Goal: Information Seeking & Learning: Obtain resource

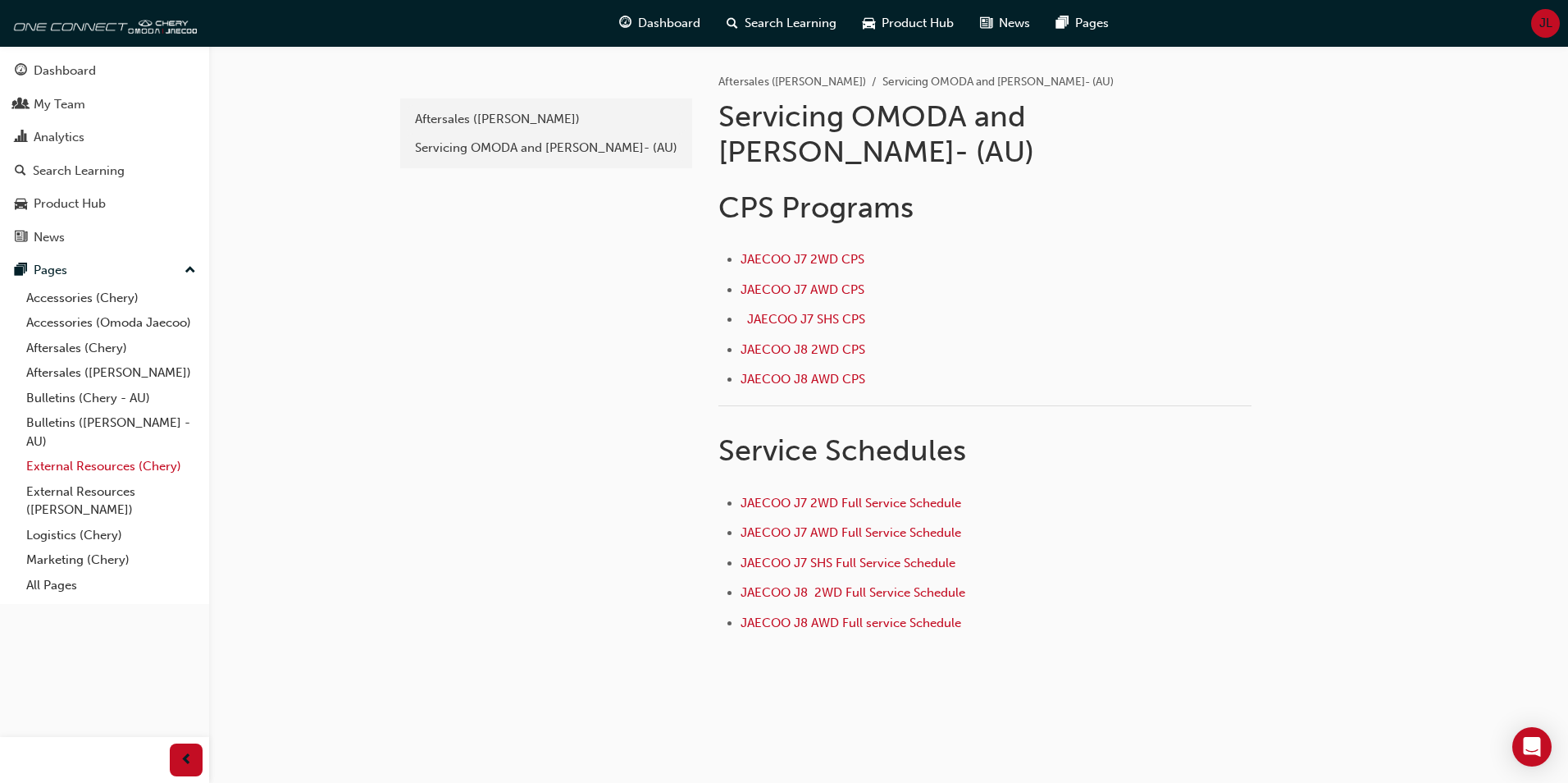
click at [96, 467] on link "External Resources (Chery)" at bounding box center [110, 467] width 183 height 26
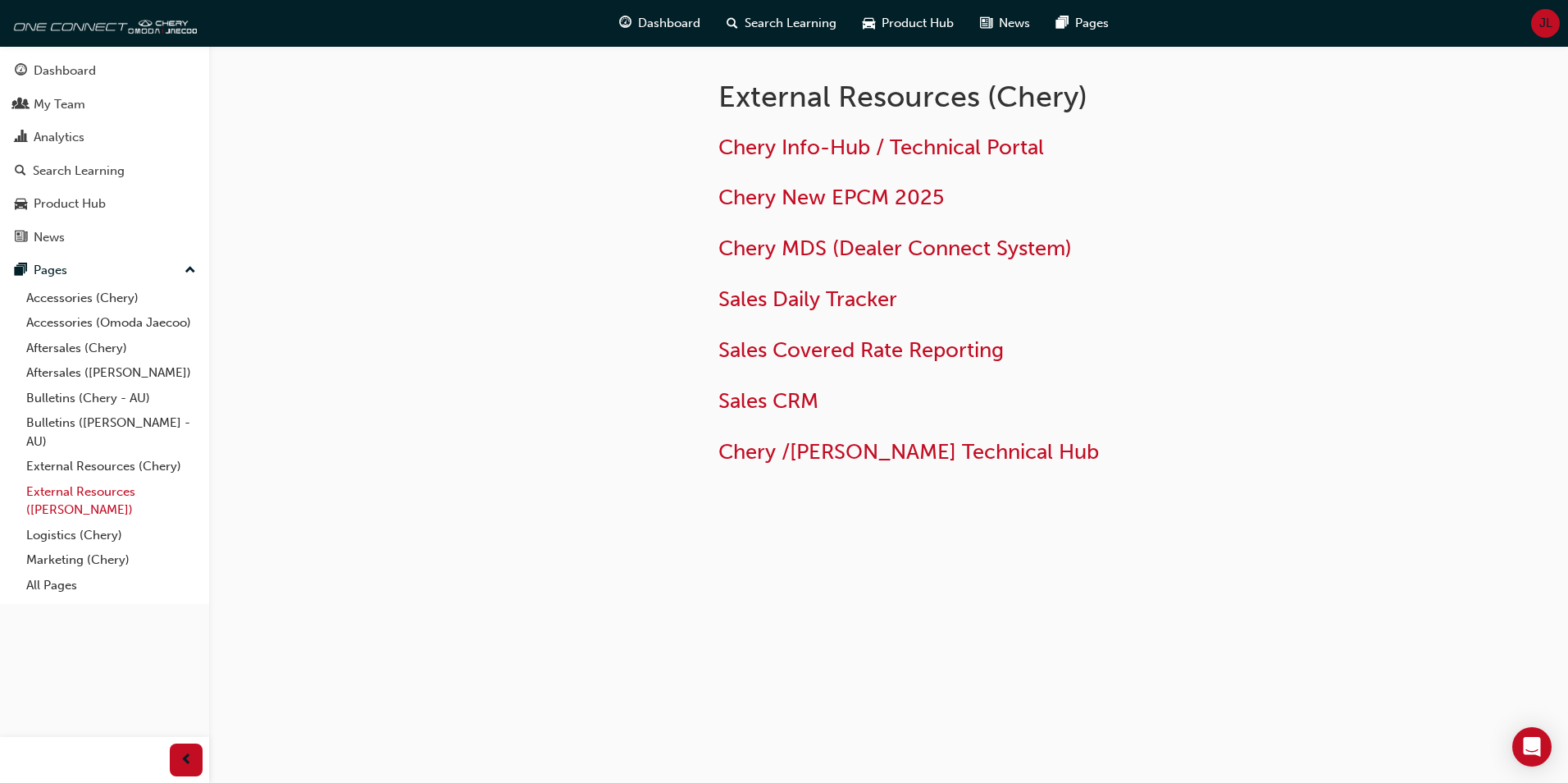
click at [96, 484] on link "External Resources ([PERSON_NAME])" at bounding box center [110, 501] width 183 height 43
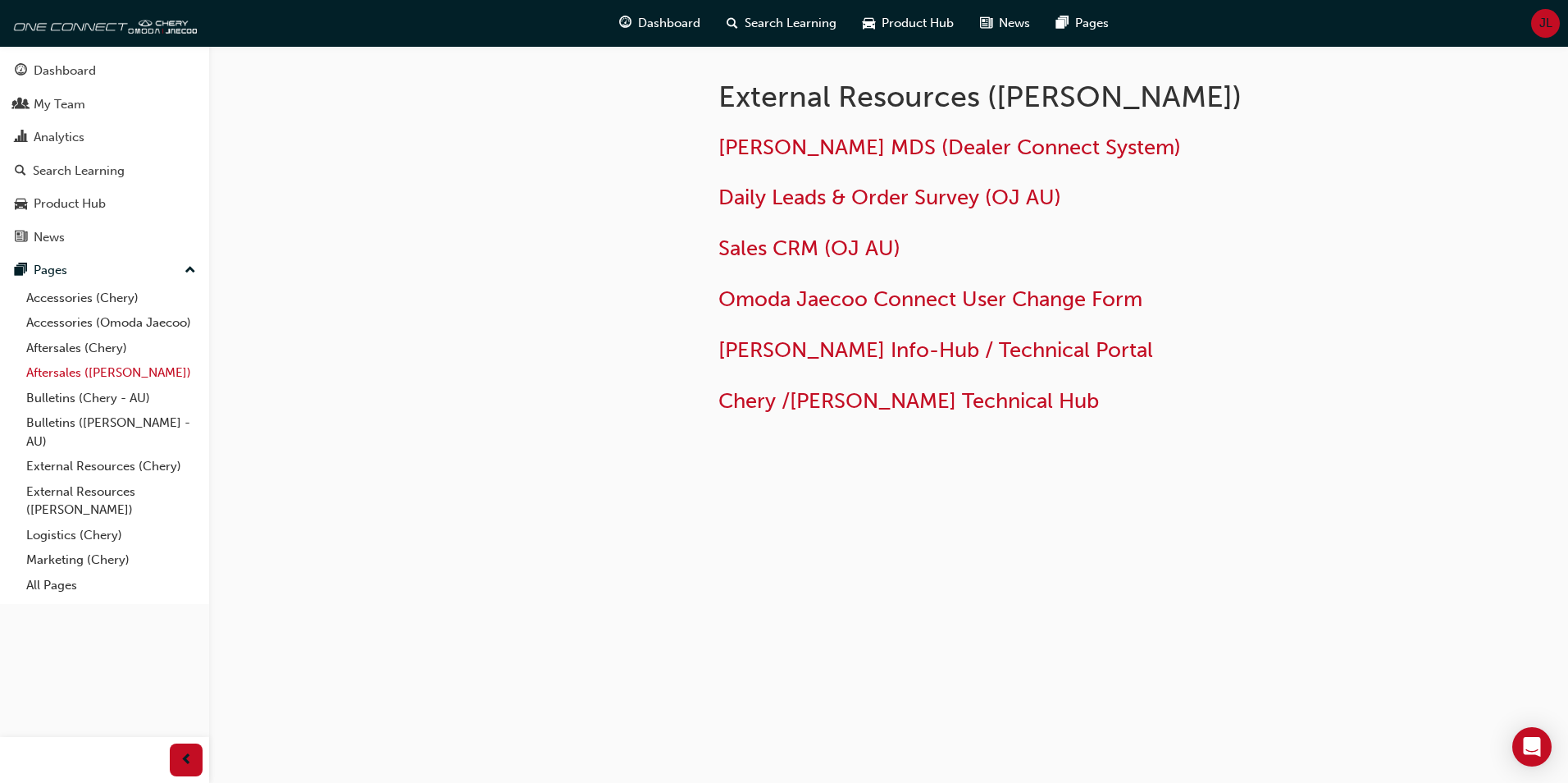
click at [108, 375] on link "Aftersales ([PERSON_NAME])" at bounding box center [110, 373] width 183 height 26
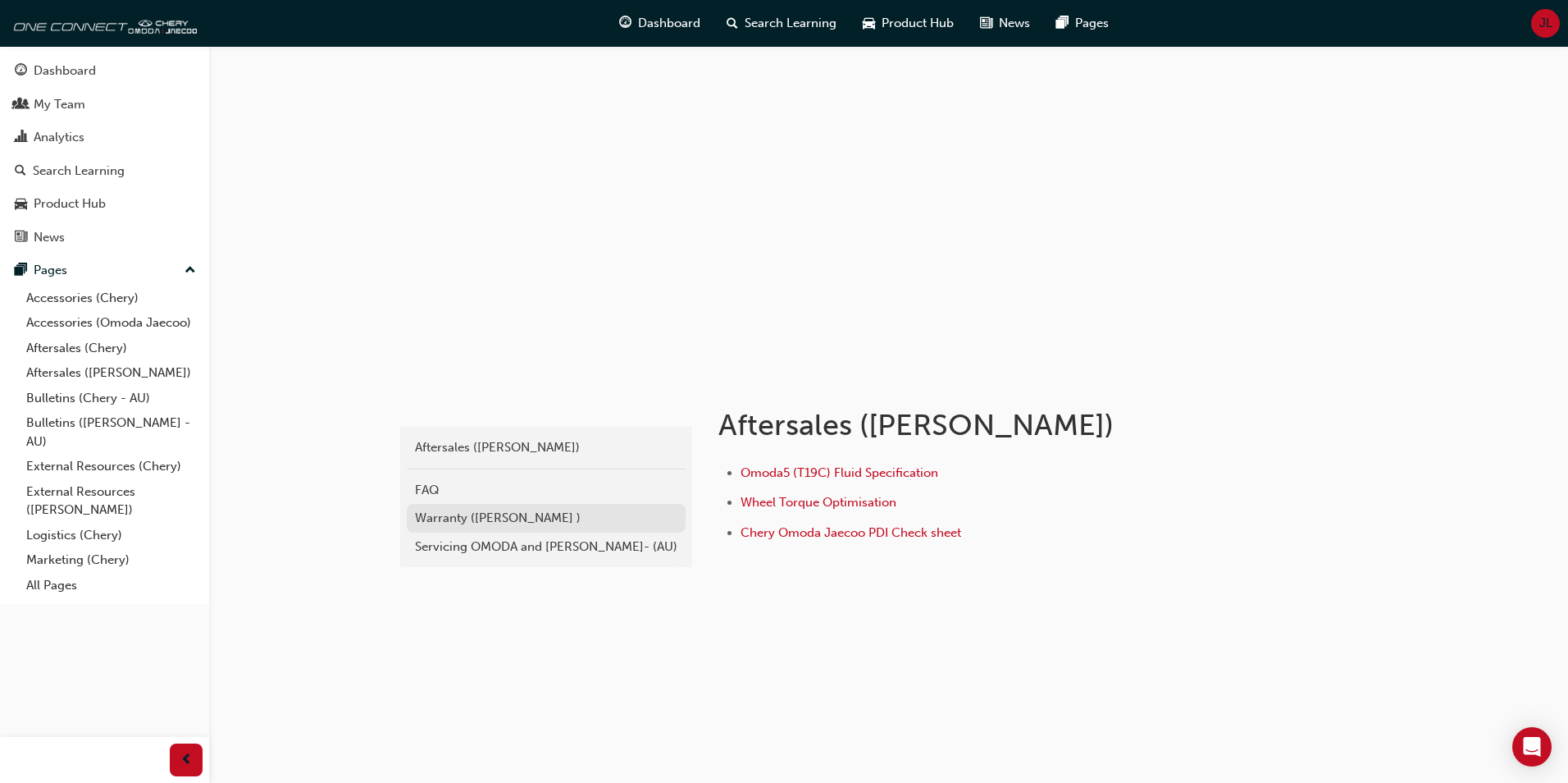
click at [544, 517] on div "Warranty ([PERSON_NAME] )" at bounding box center [547, 518] width 263 height 19
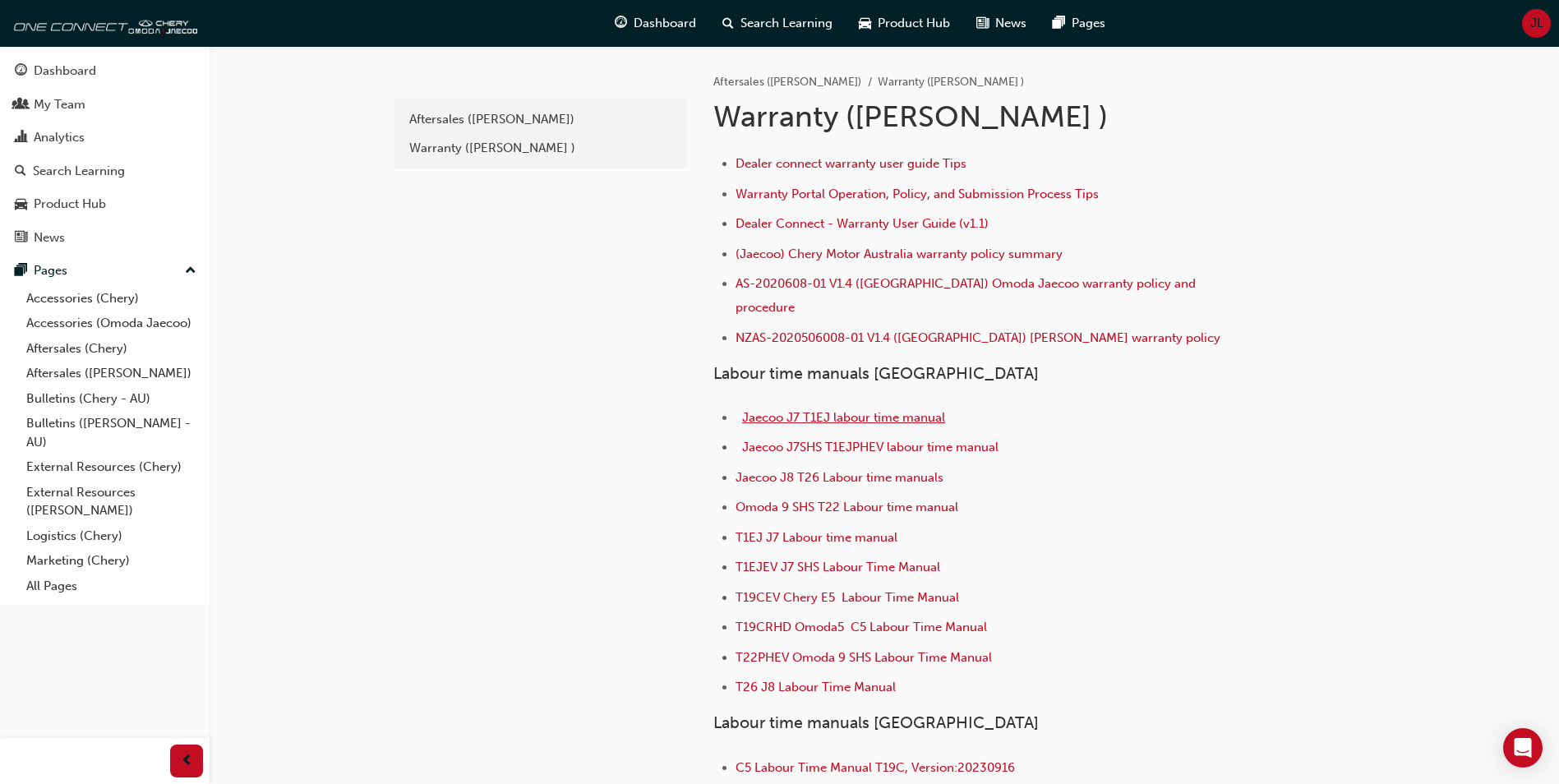
click at [908, 410] on span "Jaecoo J7 T1EJ labour time manual" at bounding box center [843, 418] width 203 height 15
click at [142, 328] on link "Accessories (Omoda Jaecoo)" at bounding box center [110, 324] width 183 height 26
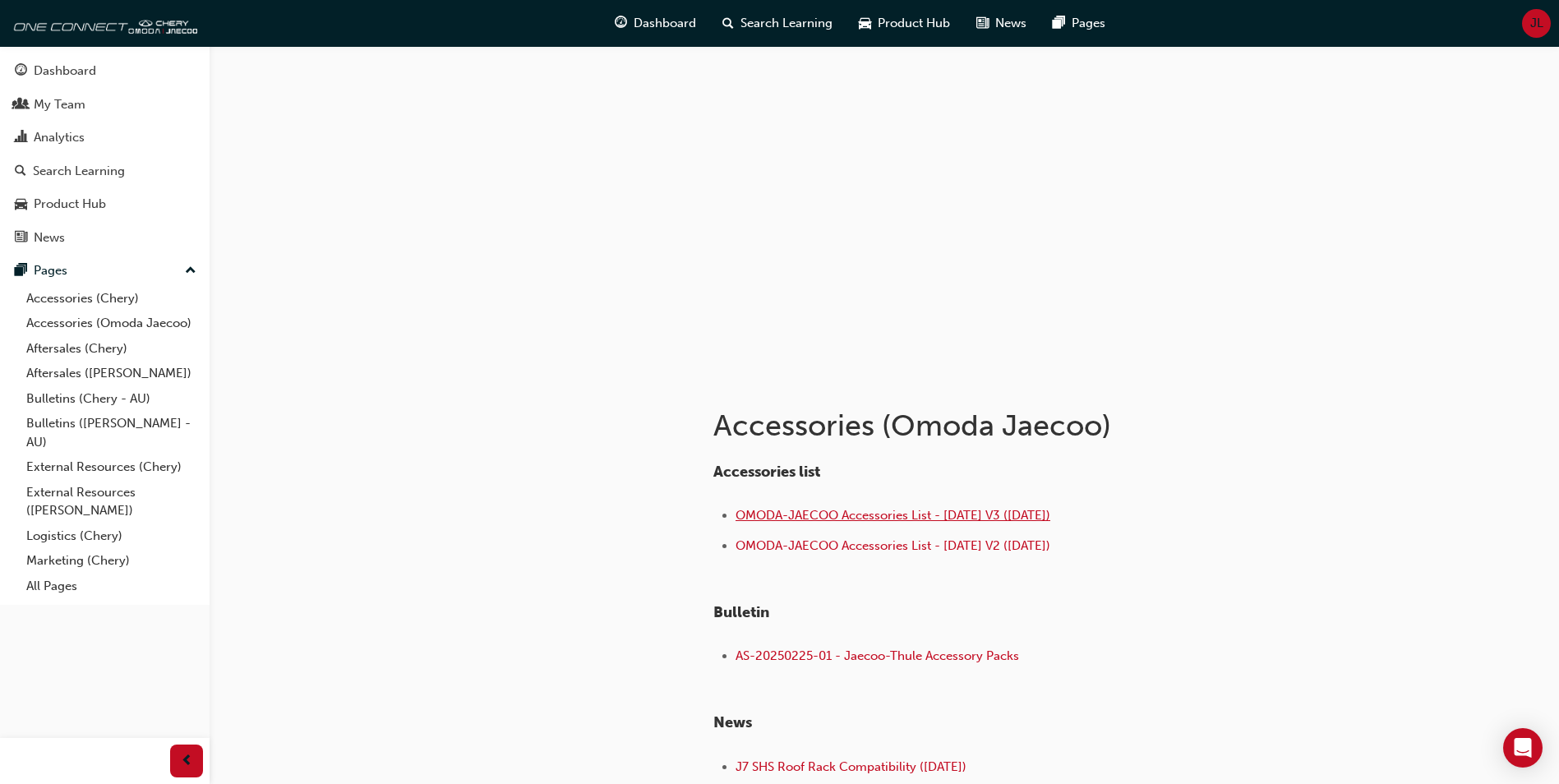
click at [884, 516] on span "OMODA-JAECOO Accessories List - Aug 25 V3 (18.08.25)" at bounding box center [893, 515] width 315 height 15
click at [104, 322] on link "Accessories (Omoda Jaecoo)" at bounding box center [110, 324] width 183 height 26
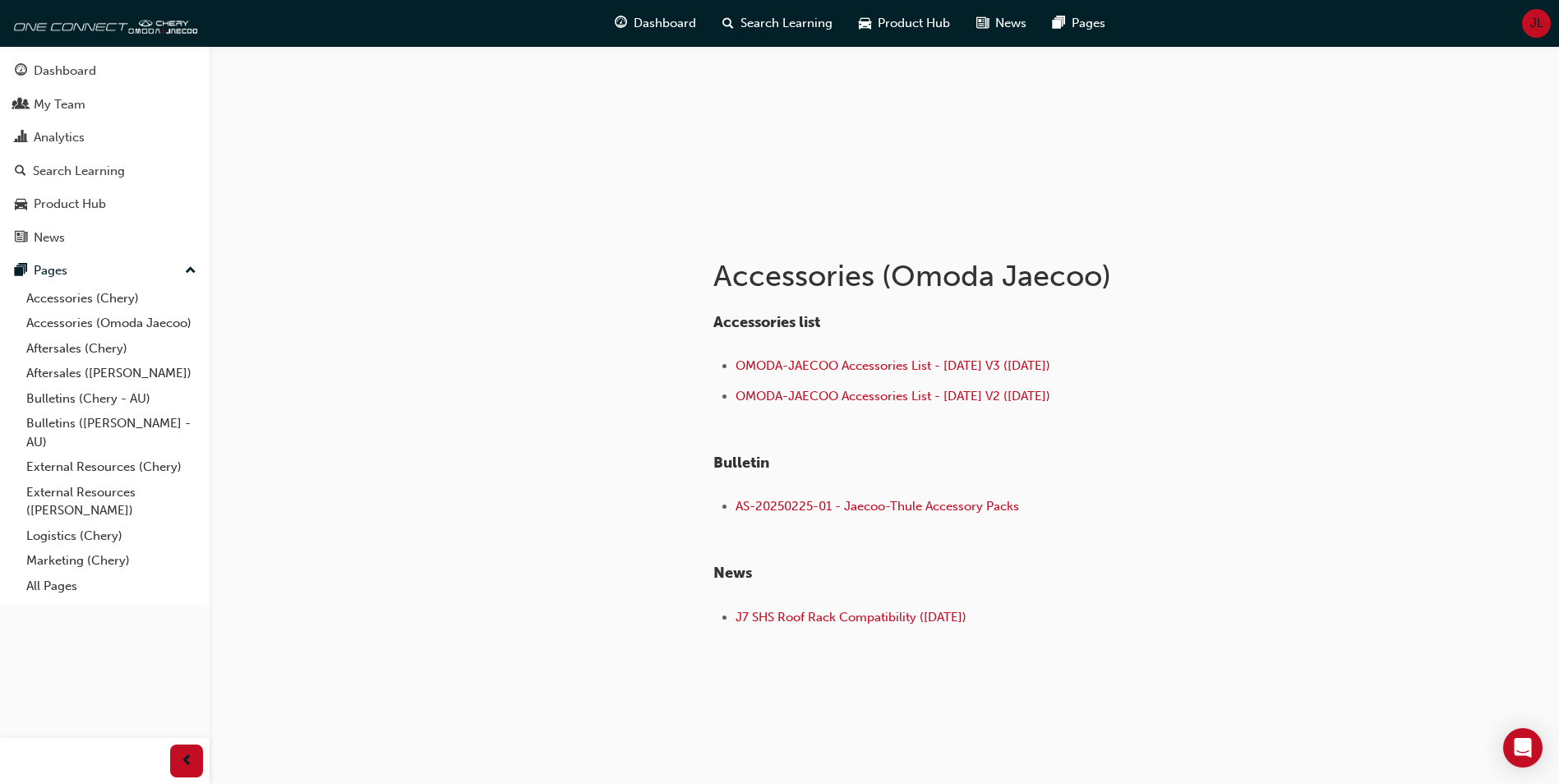
scroll to position [156, 0]
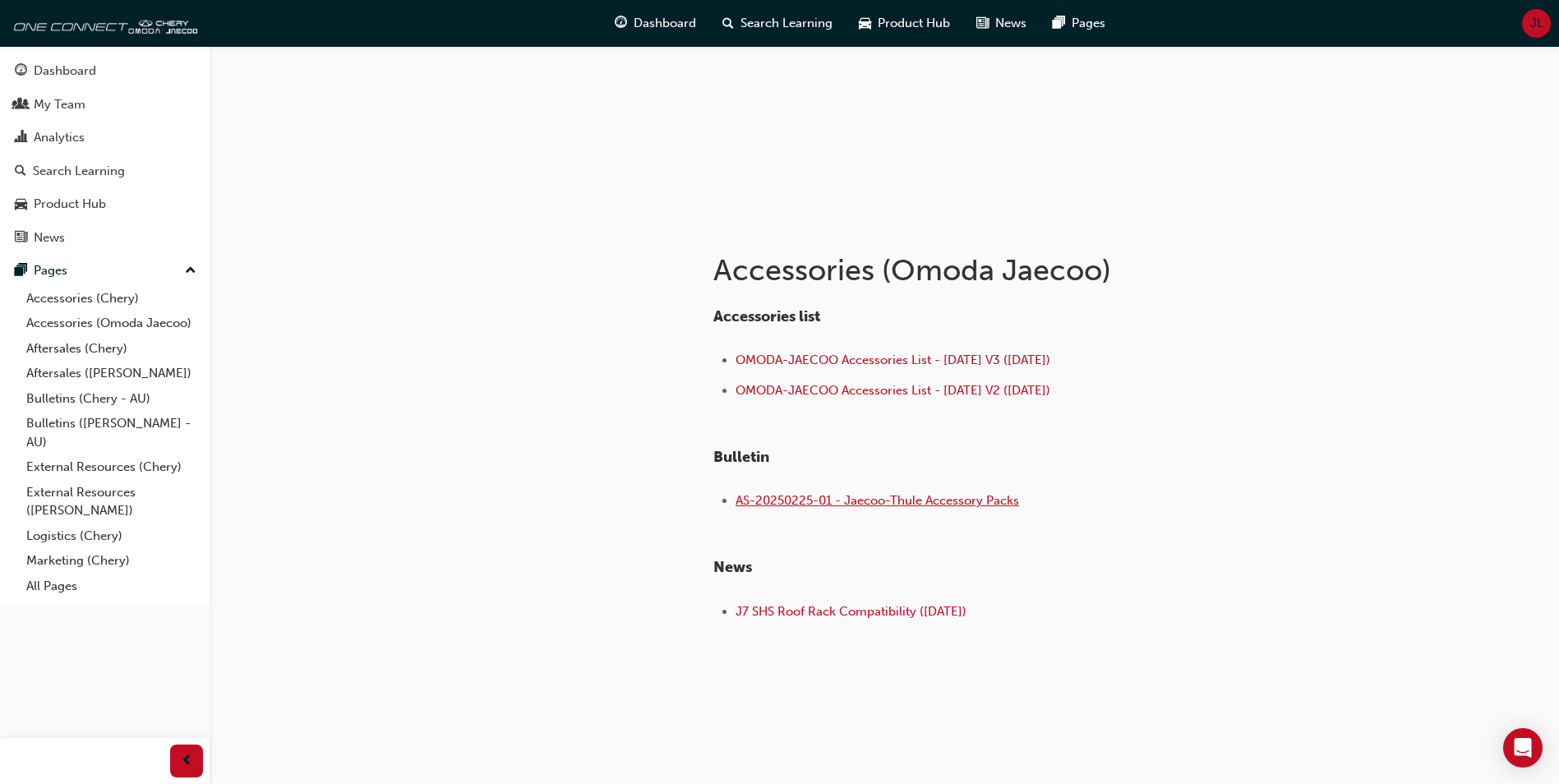
click at [966, 502] on span "AS-20250225-01 - Jaecoo-Thule Accessory Packs" at bounding box center [877, 501] width 283 height 15
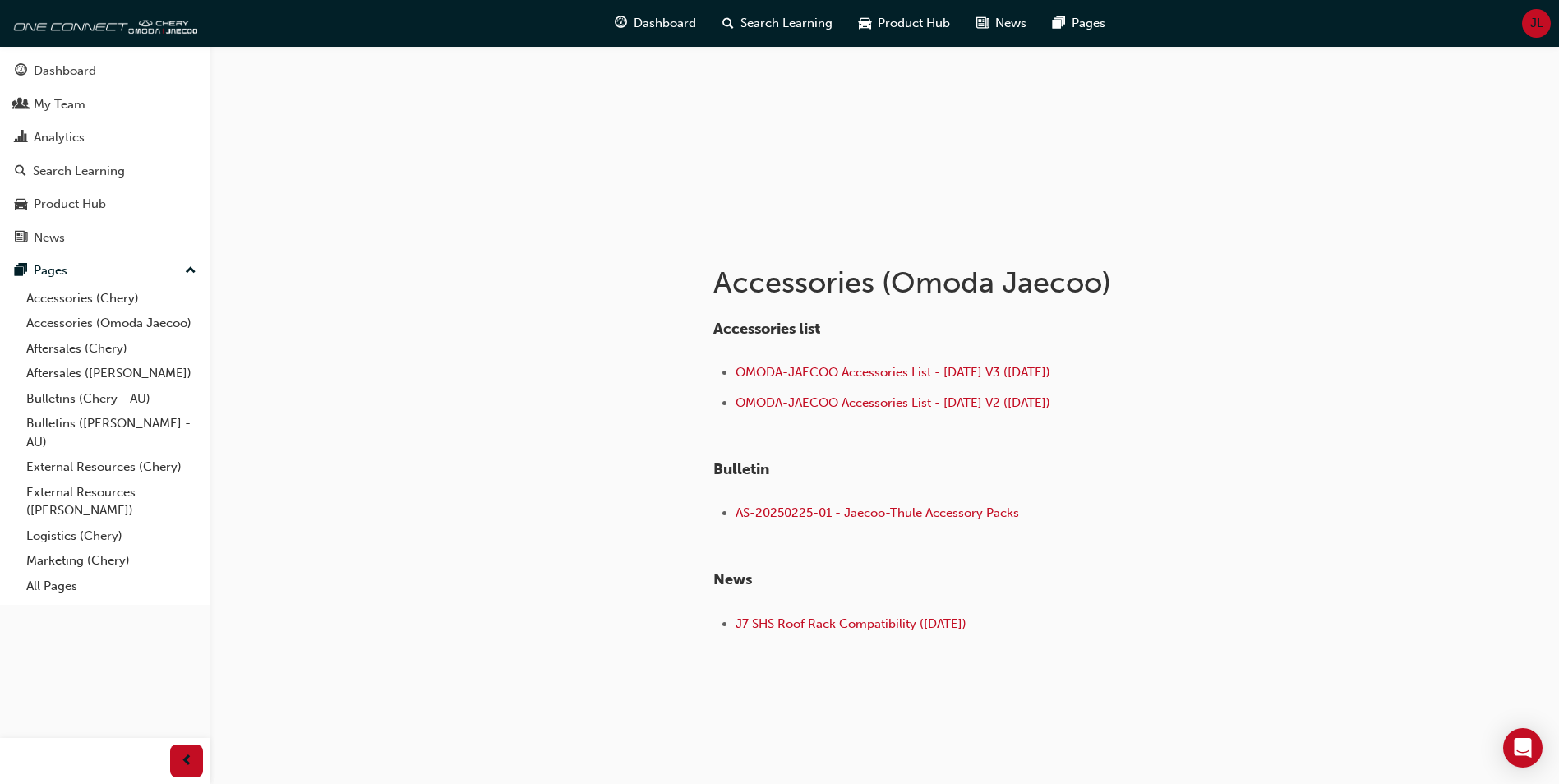
scroll to position [156, 0]
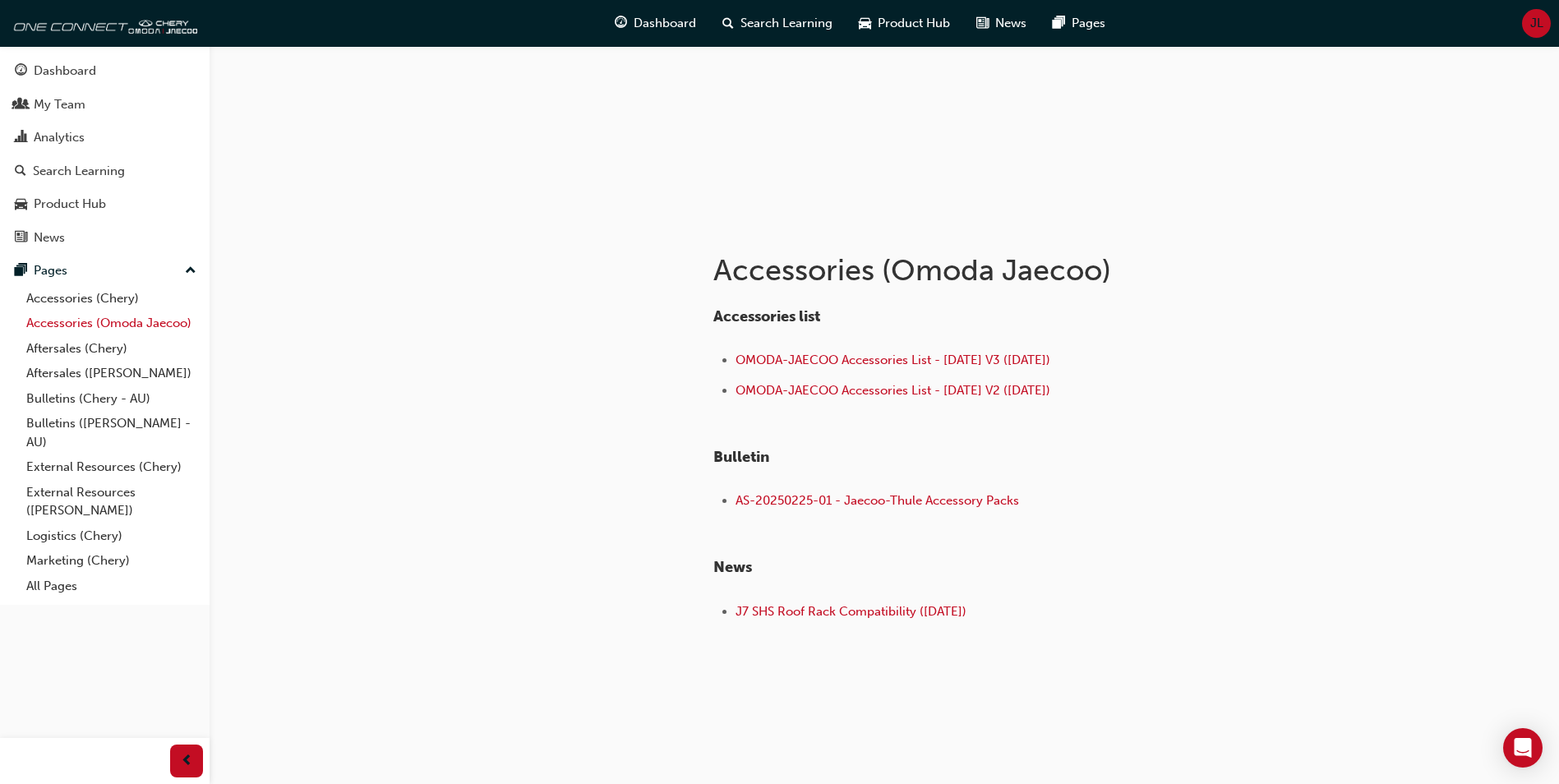
click at [78, 318] on link "Accessories (Omoda Jaecoo)" at bounding box center [110, 324] width 183 height 26
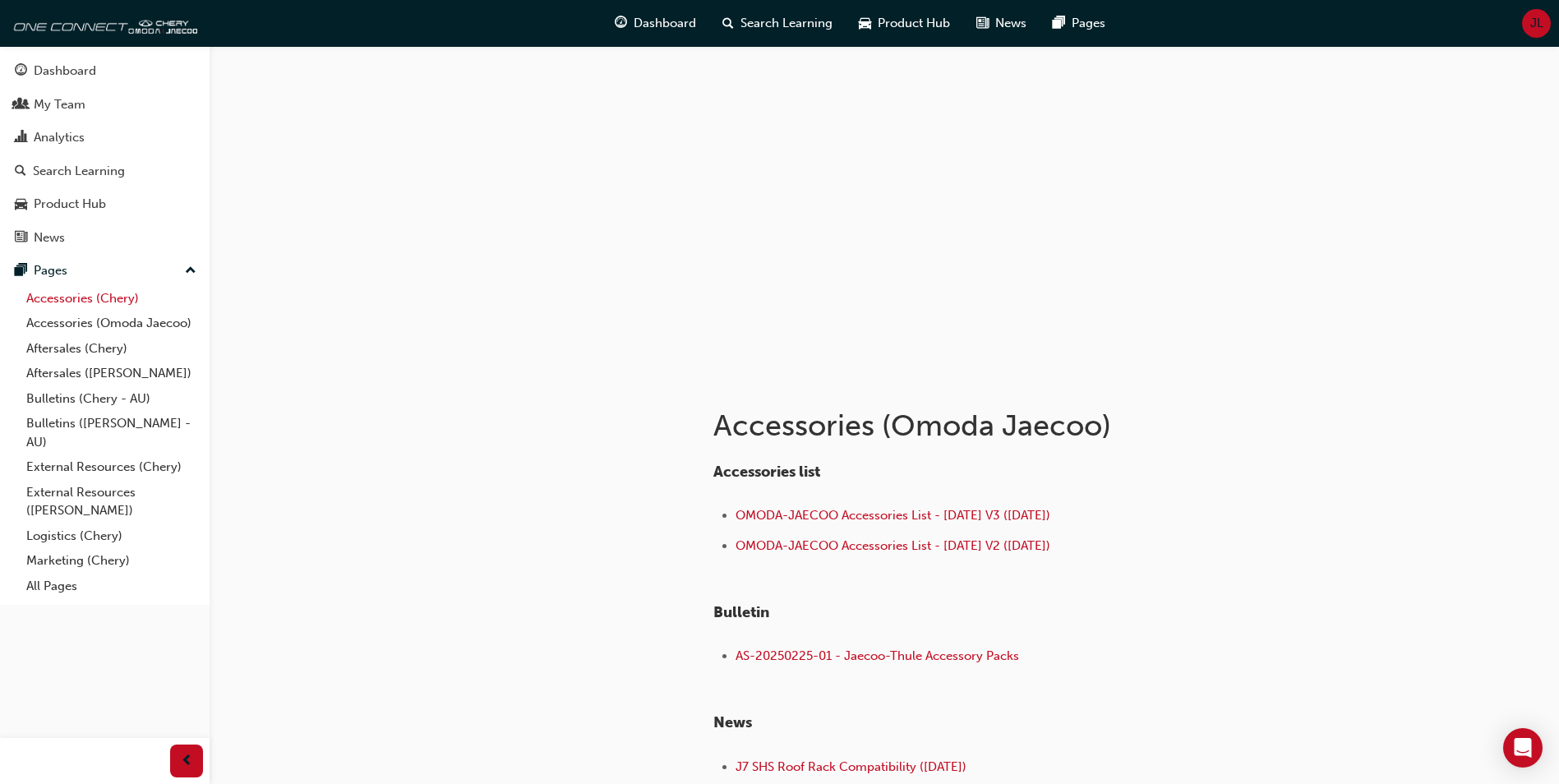
click at [88, 297] on link "Accessories (Chery)" at bounding box center [110, 299] width 183 height 26
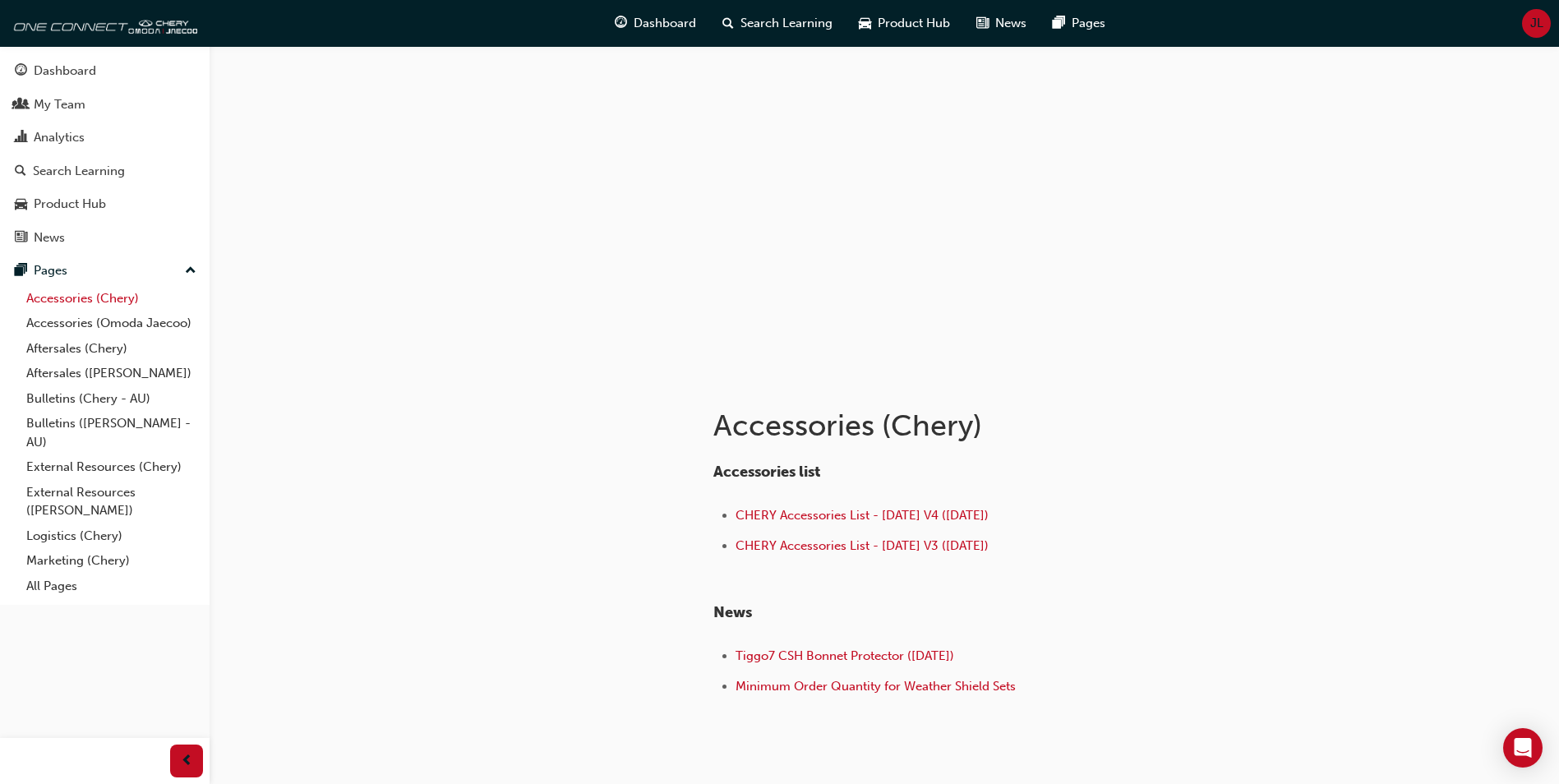
click at [104, 304] on link "Accessories (Chery)" at bounding box center [110, 299] width 183 height 26
click at [108, 350] on link "Aftersales (Chery)" at bounding box center [110, 349] width 183 height 26
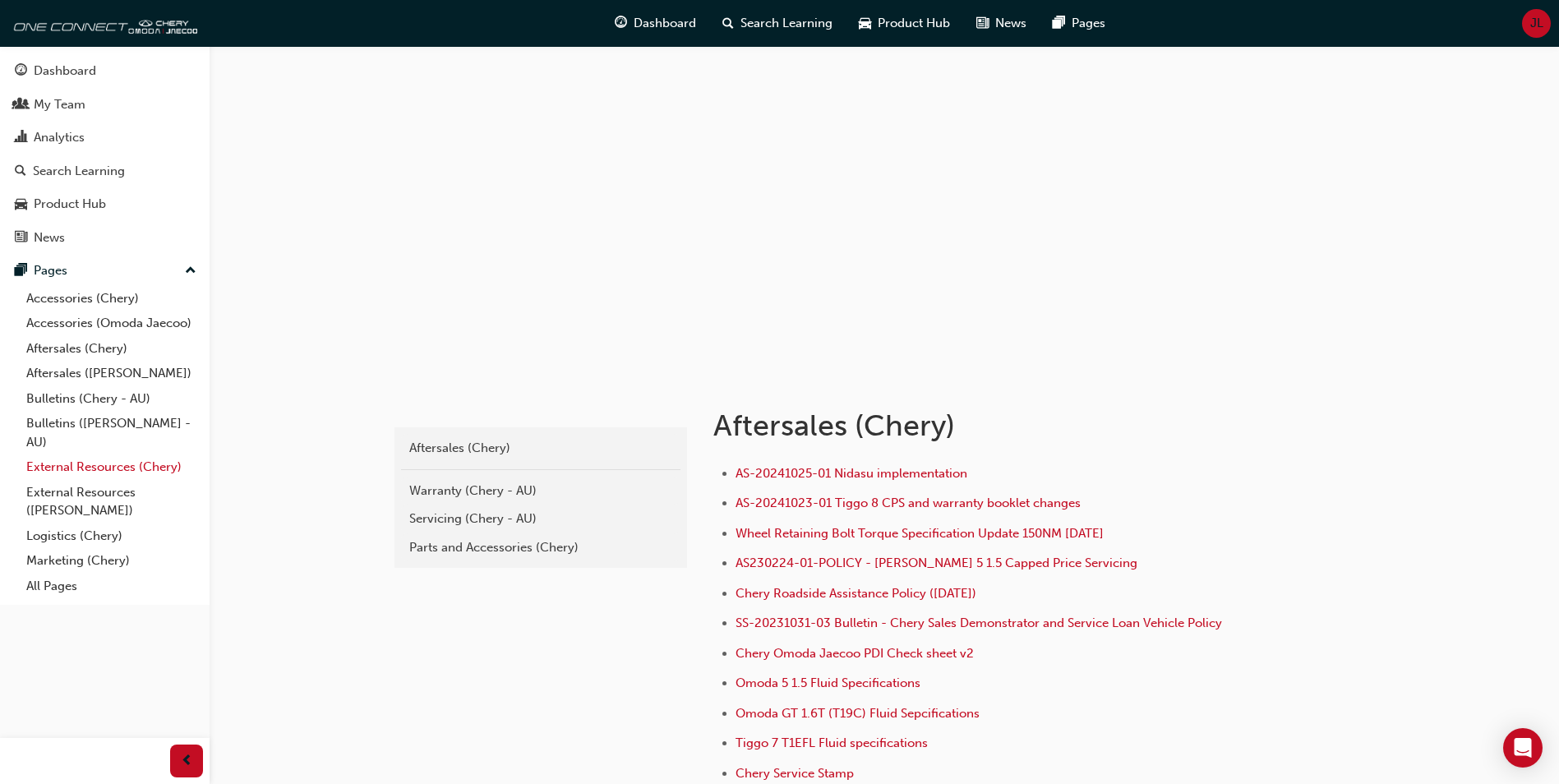
click at [103, 467] on link "External Resources (Chery)" at bounding box center [110, 467] width 183 height 26
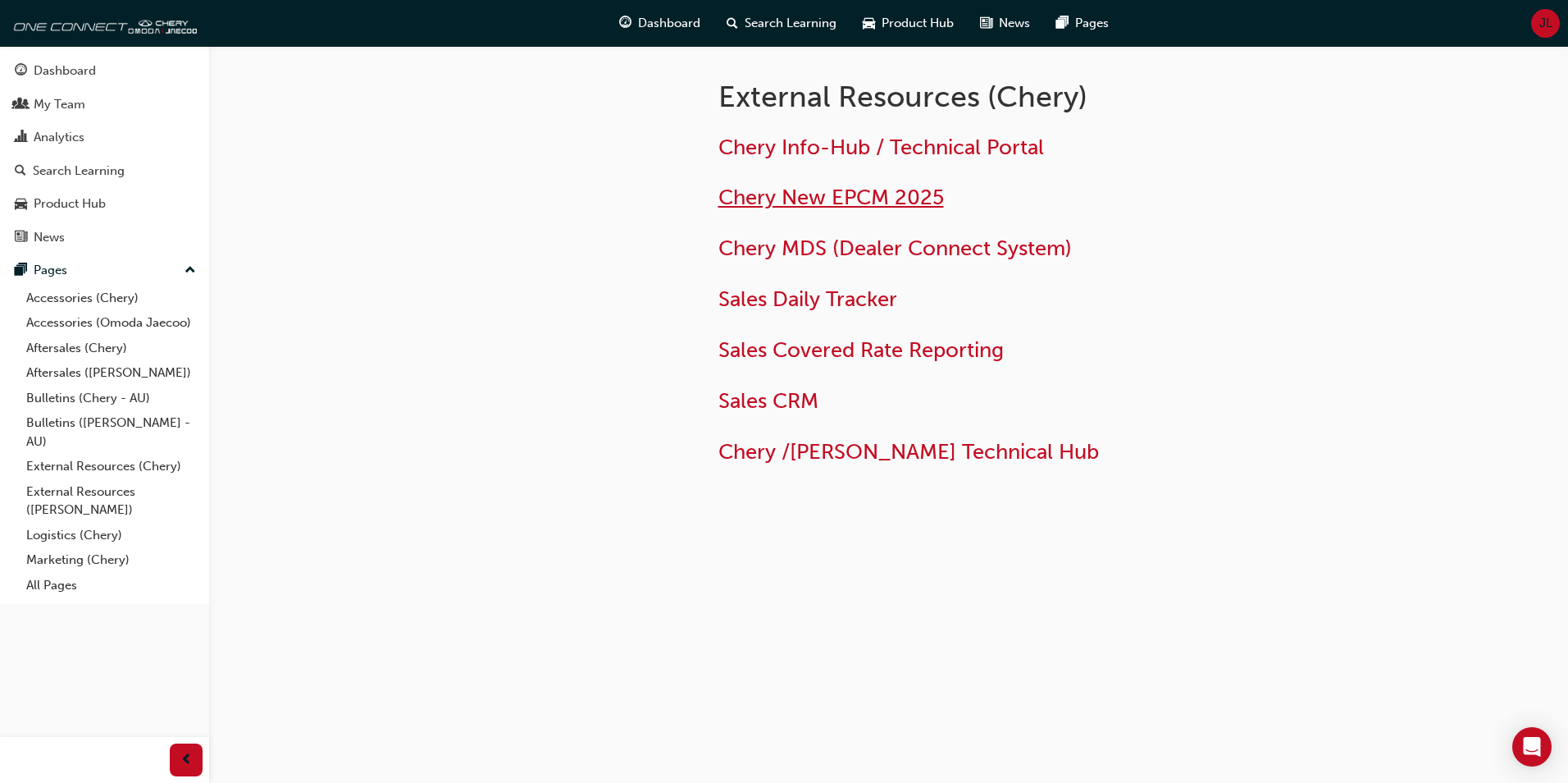
click at [827, 194] on span "Chery New EPCM 2025" at bounding box center [831, 198] width 226 height 26
